Goal: Information Seeking & Learning: Find specific fact

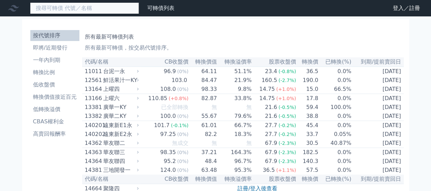
click at [87, 12] on input at bounding box center [84, 8] width 109 height 12
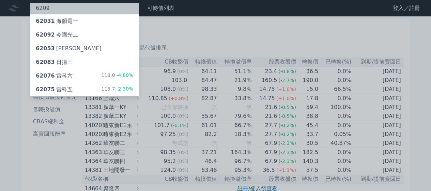
type input "6209"
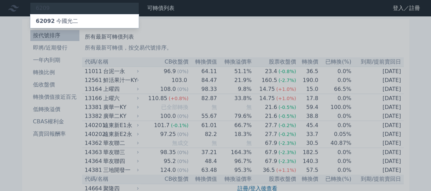
click at [44, 5] on div at bounding box center [215, 95] width 431 height 191
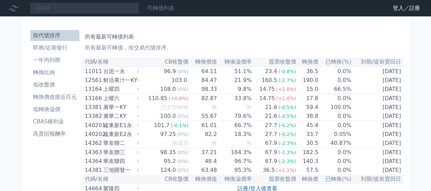
click at [158, 5] on link "可轉債列表" at bounding box center [160, 8] width 27 height 6
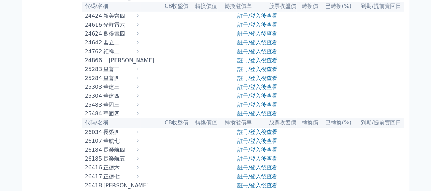
scroll to position [750, 0]
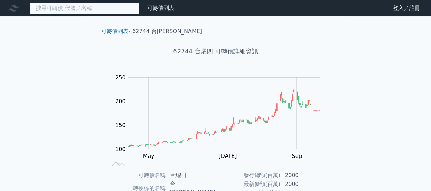
click at [97, 9] on input at bounding box center [84, 8] width 109 height 12
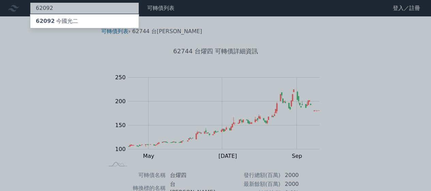
type input "62092"
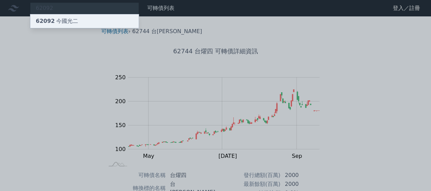
click at [64, 23] on div "62092 今國光二" at bounding box center [57, 21] width 42 height 8
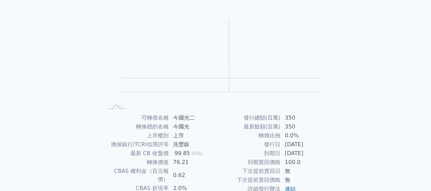
scroll to position [125, 0]
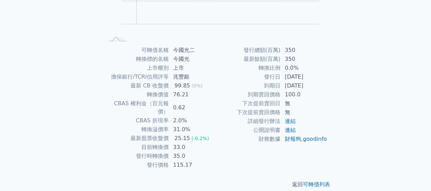
drag, startPoint x: 136, startPoint y: 1, endPoint x: 359, endPoint y: 19, distance: 223.8
click at [361, 23] on div "可轉債列表 財務數據 可轉債列表 財務數據 登入／註冊 登入／註冊 可轉債列表 › 62092 今國光二 62092 今國光二 可轉債詳細資訊 Zoom Ou…" at bounding box center [215, 37] width 431 height 324
click at [364, 94] on div "可轉債列表 財務數據 可轉債列表 財務數據 登入／註冊 登入／註冊 可轉債列表 › 62092 今國光二 62092 今國光二 可轉債詳細資訊 Zoom Ou…" at bounding box center [215, 37] width 431 height 324
drag, startPoint x: 156, startPoint y: 157, endPoint x: 176, endPoint y: 157, distance: 20.5
click at [176, 160] on tr "發行價格 115.17" at bounding box center [160, 164] width 112 height 9
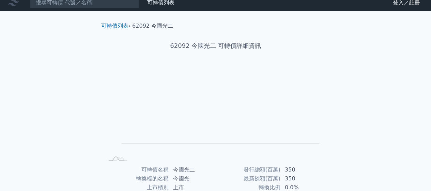
scroll to position [0, 0]
